Goal: Task Accomplishment & Management: Manage account settings

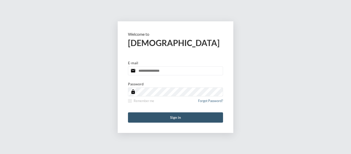
type input "**********"
click at [174, 116] on button "Sign in" at bounding box center [175, 117] width 95 height 10
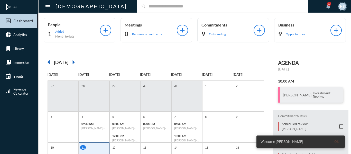
click at [144, 10] on div "search" at bounding box center [222, 6] width 171 height 13
click at [146, 5] on input "text" at bounding box center [225, 6] width 158 height 4
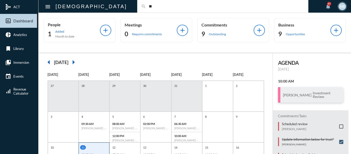
type input "*"
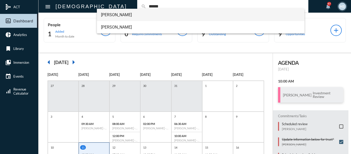
type input "******"
click at [122, 15] on span "[PERSON_NAME]" at bounding box center [201, 15] width 200 height 12
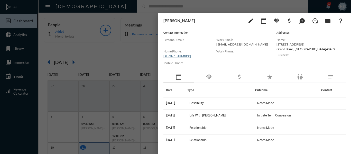
click at [121, 52] on div at bounding box center [175, 77] width 351 height 154
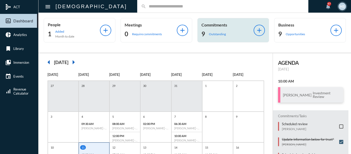
click at [214, 34] on p "Outstanding" at bounding box center [217, 34] width 17 height 4
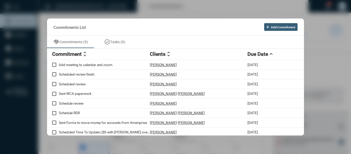
click at [167, 8] on div at bounding box center [175, 77] width 351 height 154
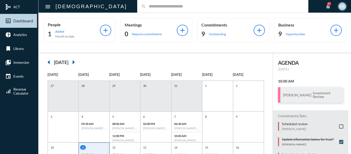
click at [146, 7] on input "text" at bounding box center [225, 6] width 158 height 4
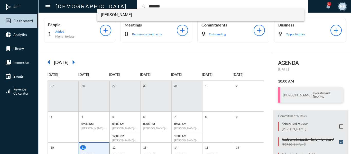
type input "*******"
click at [115, 15] on span "Lory Deza-Barrera" at bounding box center [201, 15] width 200 height 12
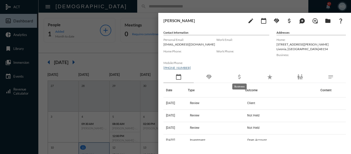
click at [239, 79] on mat-icon "attach_money" at bounding box center [240, 77] width 6 height 6
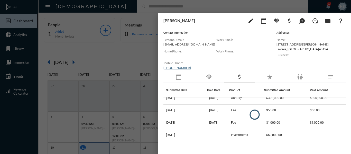
scroll to position [31, 0]
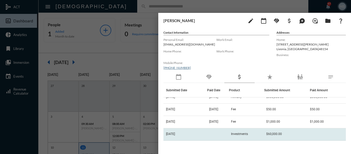
click at [245, 134] on span "Investments" at bounding box center [239, 134] width 17 height 4
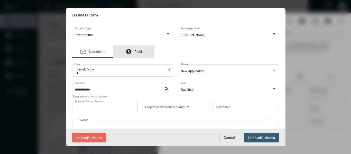
click at [137, 52] on span "Paid" at bounding box center [138, 52] width 7 height 4
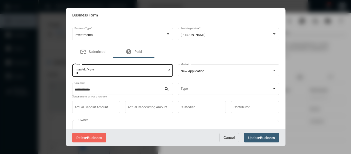
click at [169, 69] on input "Date" at bounding box center [123, 71] width 94 height 7
type input "**********"
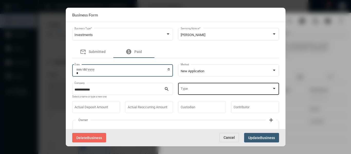
click at [191, 90] on span at bounding box center [226, 90] width 91 height 4
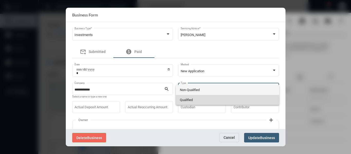
click at [190, 100] on span "Qualified" at bounding box center [227, 100] width 95 height 10
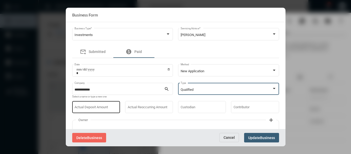
click at [107, 105] on div "Actual Deposit Amount" at bounding box center [96, 106] width 43 height 13
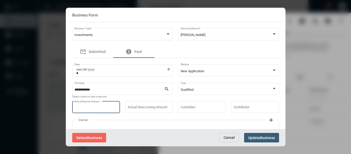
type input "*****"
click at [262, 136] on span "Business" at bounding box center [267, 138] width 15 height 4
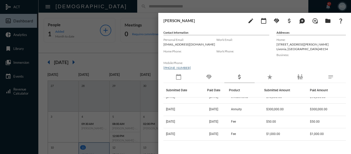
click at [141, 7] on div at bounding box center [175, 77] width 351 height 154
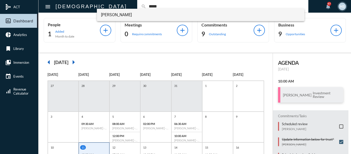
type input "*****"
click at [118, 14] on span "Romeo Garza" at bounding box center [201, 15] width 200 height 12
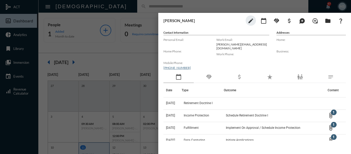
click at [210, 75] on mat-icon "handshake" at bounding box center [209, 77] width 6 height 6
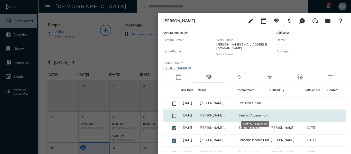
click at [245, 115] on span "Sent WCA paperwork" at bounding box center [253, 116] width 29 height 4
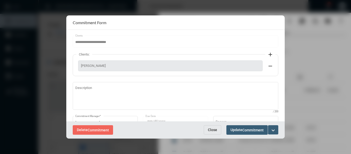
scroll to position [51, 0]
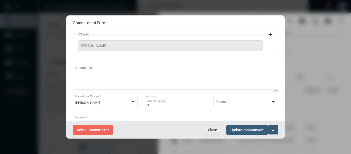
click at [213, 132] on span "Close" at bounding box center [212, 130] width 9 height 4
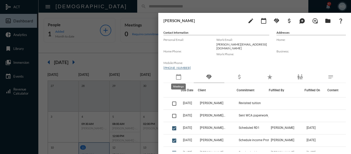
click at [178, 78] on mat-icon "calendar_today" at bounding box center [179, 77] width 6 height 6
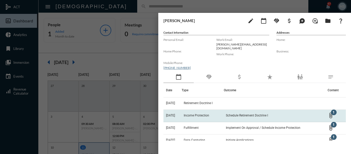
click at [209, 116] on span "Income Protection" at bounding box center [196, 116] width 25 height 4
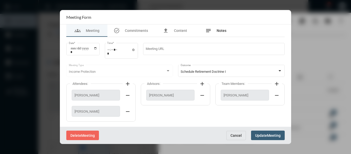
click at [221, 29] on span "Notes" at bounding box center [222, 31] width 10 height 4
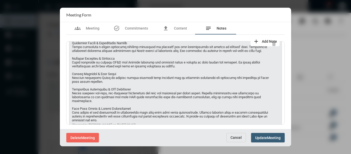
scroll to position [103, 0]
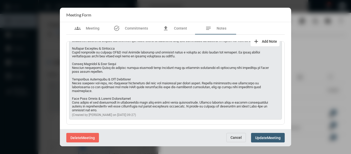
click at [237, 137] on span "Cancel" at bounding box center [236, 138] width 11 height 4
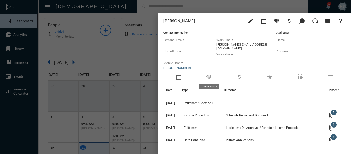
click at [207, 77] on mat-icon "handshake" at bounding box center [209, 77] width 6 height 6
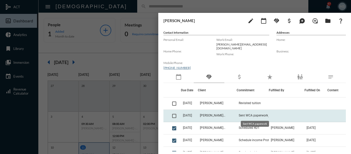
click at [267, 114] on span "Sent WCA paperwork" at bounding box center [253, 116] width 29 height 4
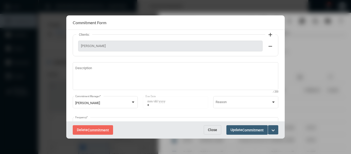
scroll to position [51, 0]
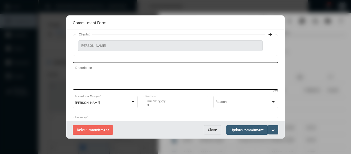
click at [106, 68] on textarea "Description" at bounding box center [175, 77] width 201 height 20
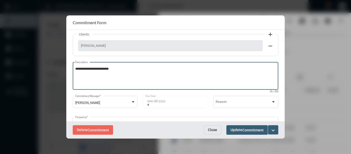
type textarea "**********"
click at [273, 129] on mat-icon "expand_more" at bounding box center [273, 130] width 6 height 6
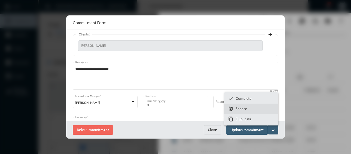
click at [242, 110] on p "Snooze" at bounding box center [241, 109] width 11 height 4
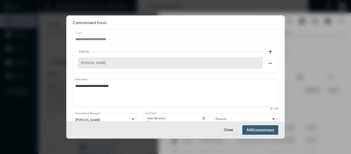
scroll to position [51, 0]
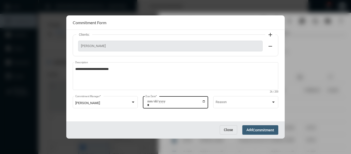
click at [201, 101] on input "**********" at bounding box center [176, 103] width 58 height 7
type input "**********"
click at [259, 132] on span "Commitment" at bounding box center [263, 130] width 21 height 4
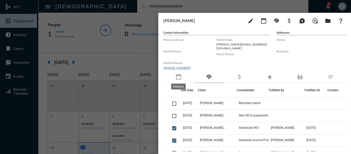
click at [177, 77] on mat-icon "calendar_today" at bounding box center [179, 77] width 6 height 6
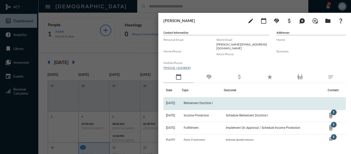
click at [206, 103] on span "Retirement Doctrine I" at bounding box center [198, 103] width 29 height 4
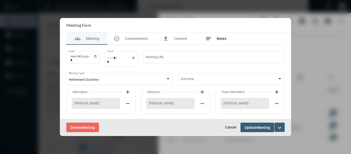
click at [218, 40] on span "Notes" at bounding box center [222, 39] width 10 height 4
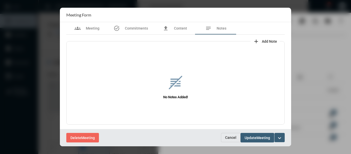
click at [266, 40] on span "Add Note" at bounding box center [269, 41] width 15 height 4
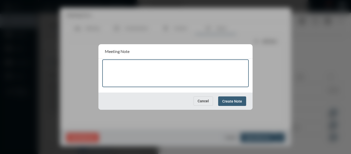
type textarea "*"
type textarea "**********"
click at [239, 102] on span "Create Note" at bounding box center [233, 101] width 20 height 4
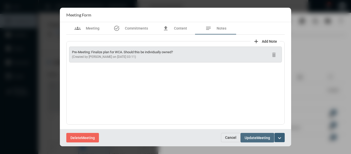
click at [258, 137] on span "Meeting" at bounding box center [264, 138] width 14 height 4
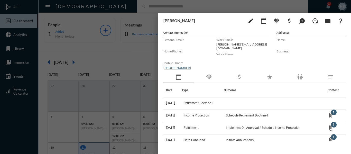
click at [131, 54] on div at bounding box center [175, 77] width 351 height 154
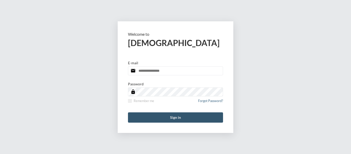
type input "**********"
click at [172, 118] on button "Sign in" at bounding box center [175, 117] width 95 height 10
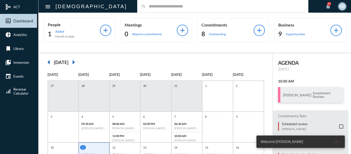
click at [146, 6] on input "text" at bounding box center [225, 6] width 158 height 4
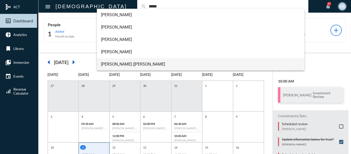
type input "*****"
click at [110, 64] on span "Zachary (Zach) Clark+" at bounding box center [201, 64] width 200 height 12
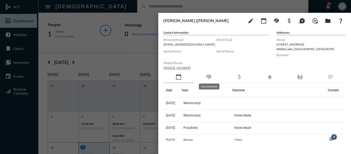
click at [208, 78] on mat-icon "handshake" at bounding box center [209, 77] width 6 height 6
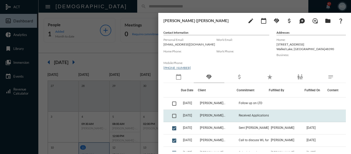
click at [175, 116] on span at bounding box center [174, 116] width 4 height 4
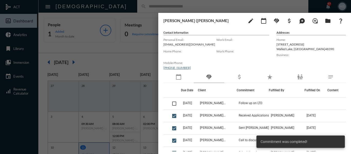
click at [142, 48] on div at bounding box center [175, 77] width 351 height 154
